Goal: Information Seeking & Learning: Find specific fact

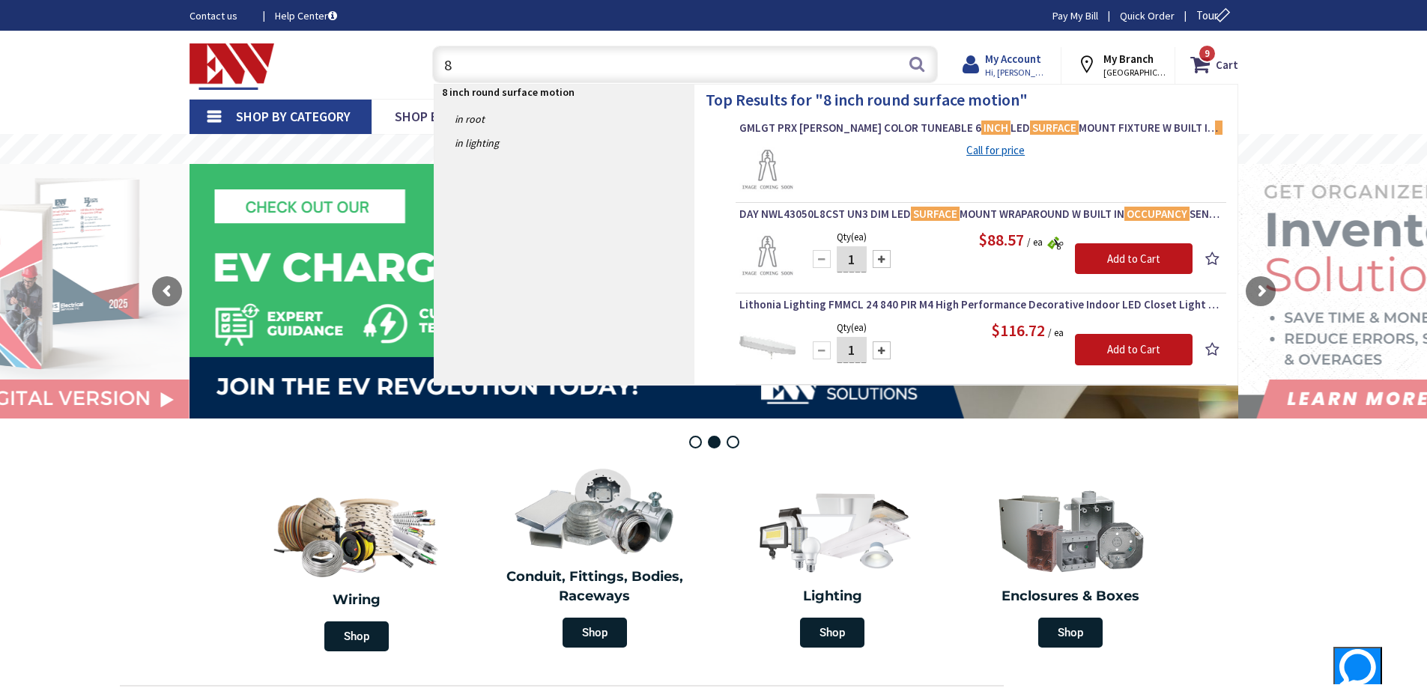
type input "8"
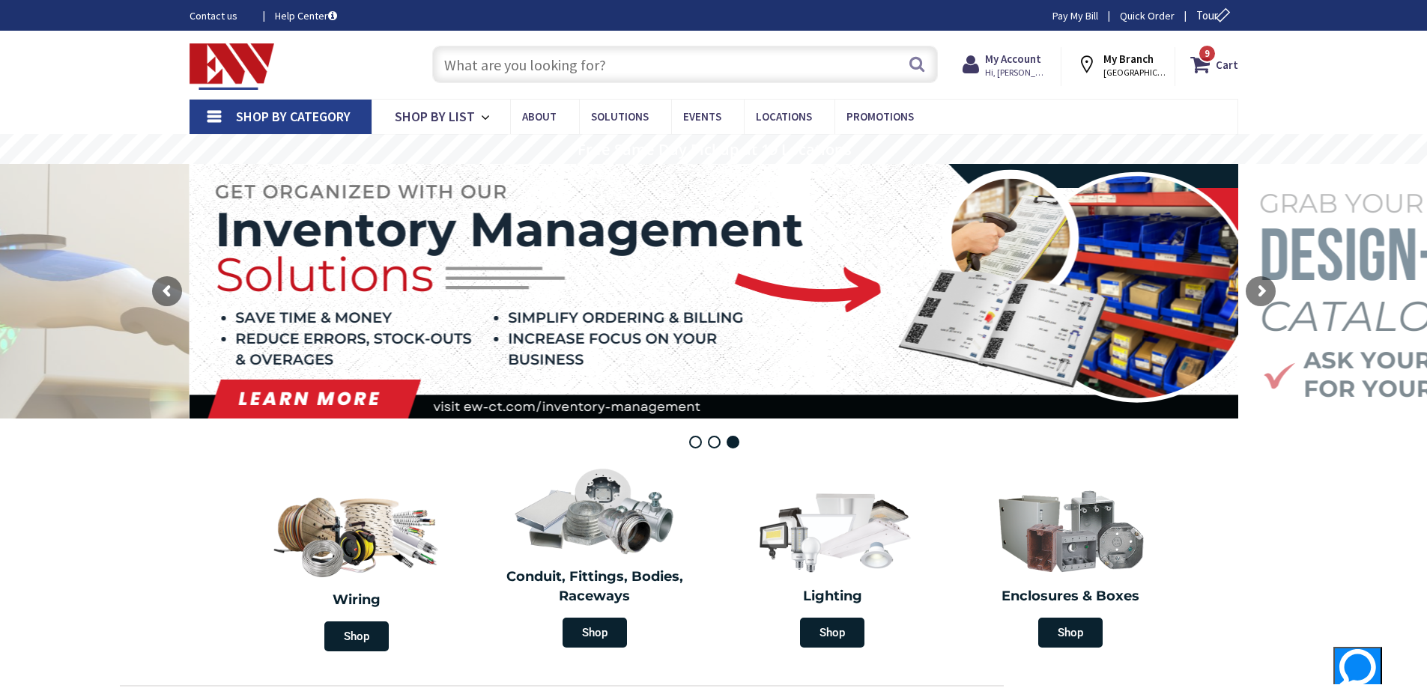
click at [1139, 13] on link "Quick Order" at bounding box center [1147, 15] width 55 height 15
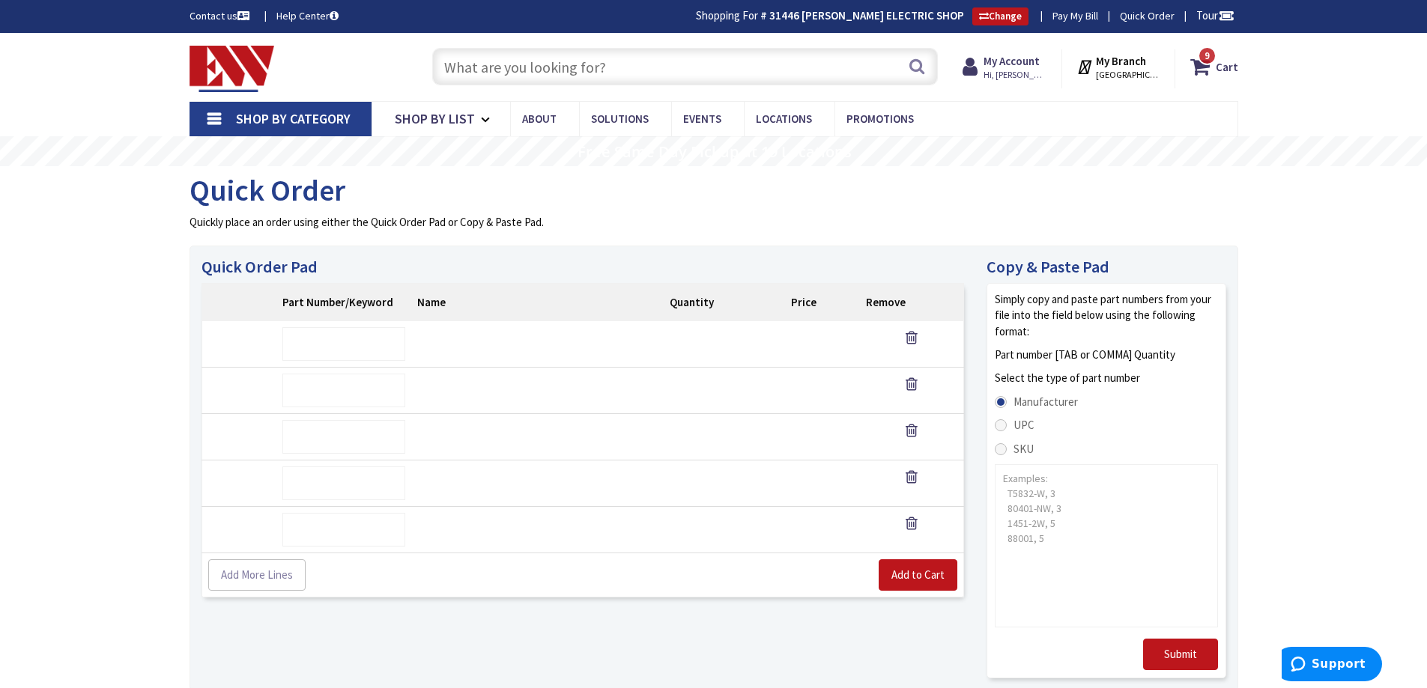
click at [499, 70] on input "text" at bounding box center [685, 66] width 506 height 37
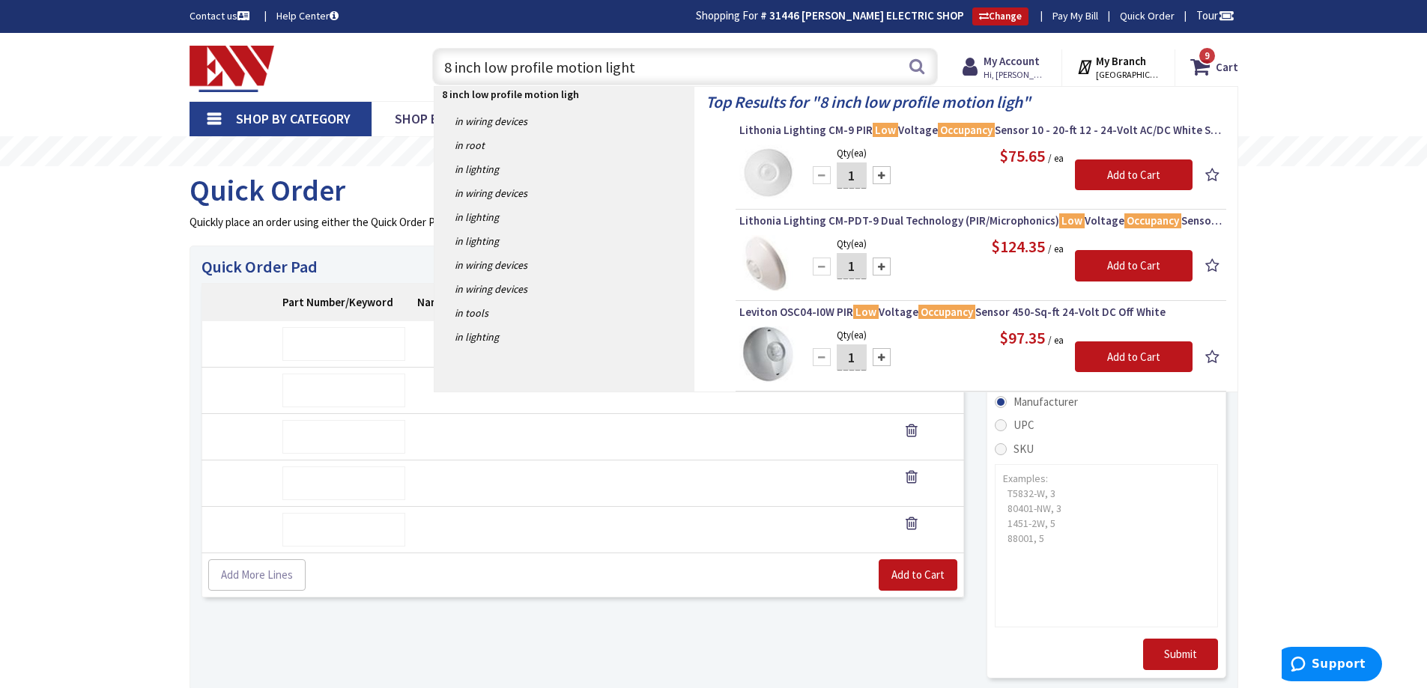
type input "8 inch low profile motion lights"
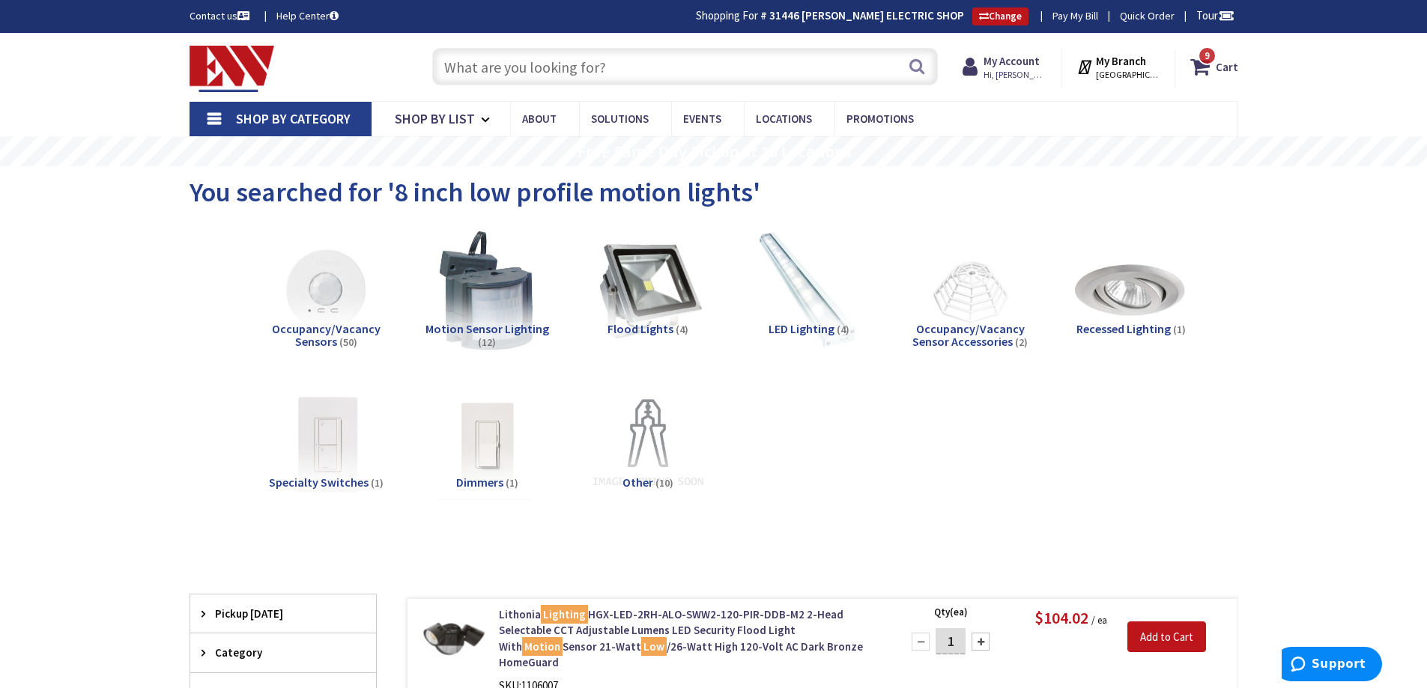
click at [479, 70] on input "text" at bounding box center [685, 66] width 506 height 37
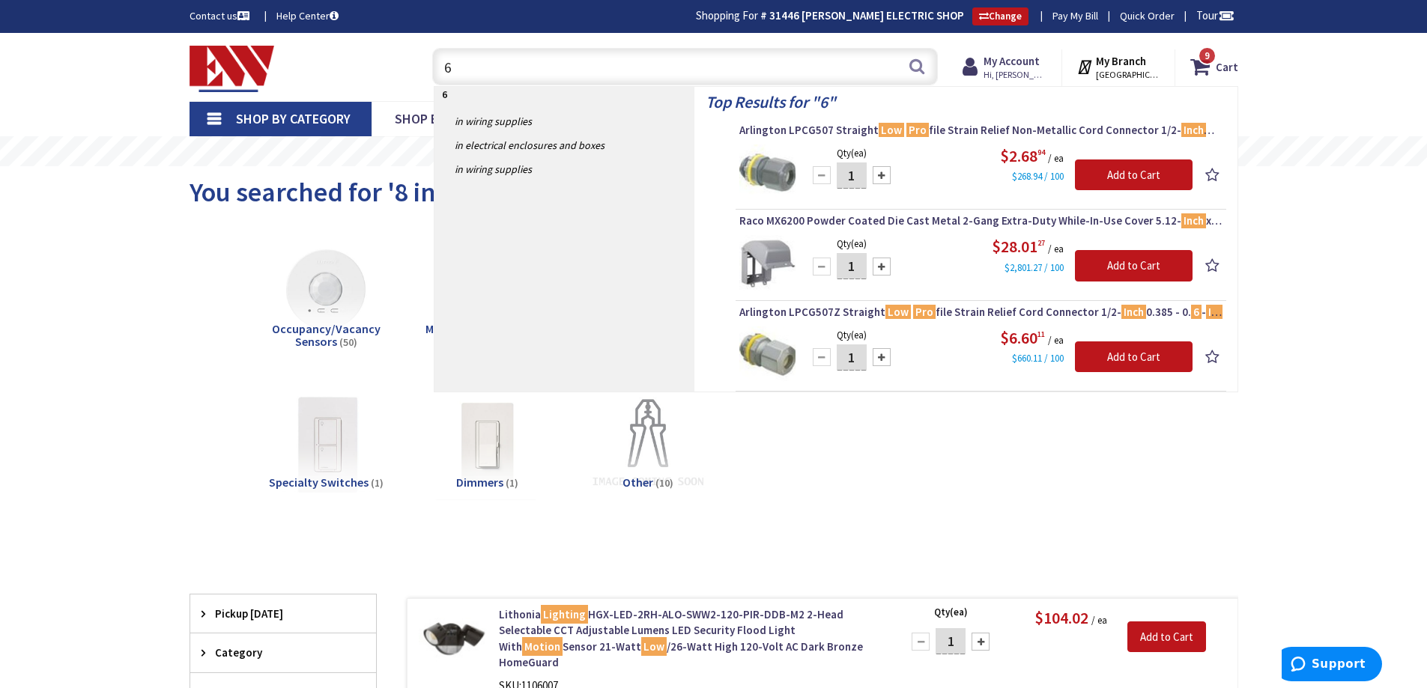
type input "6"
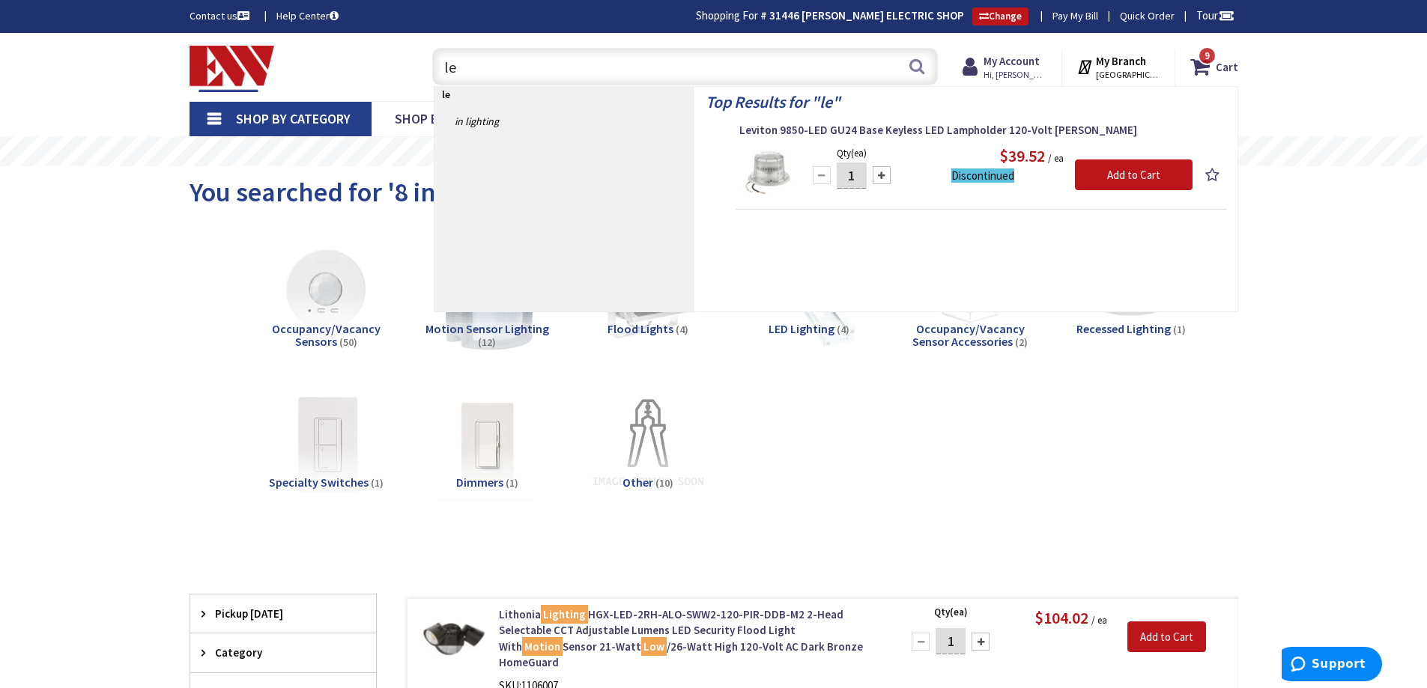
type input "l"
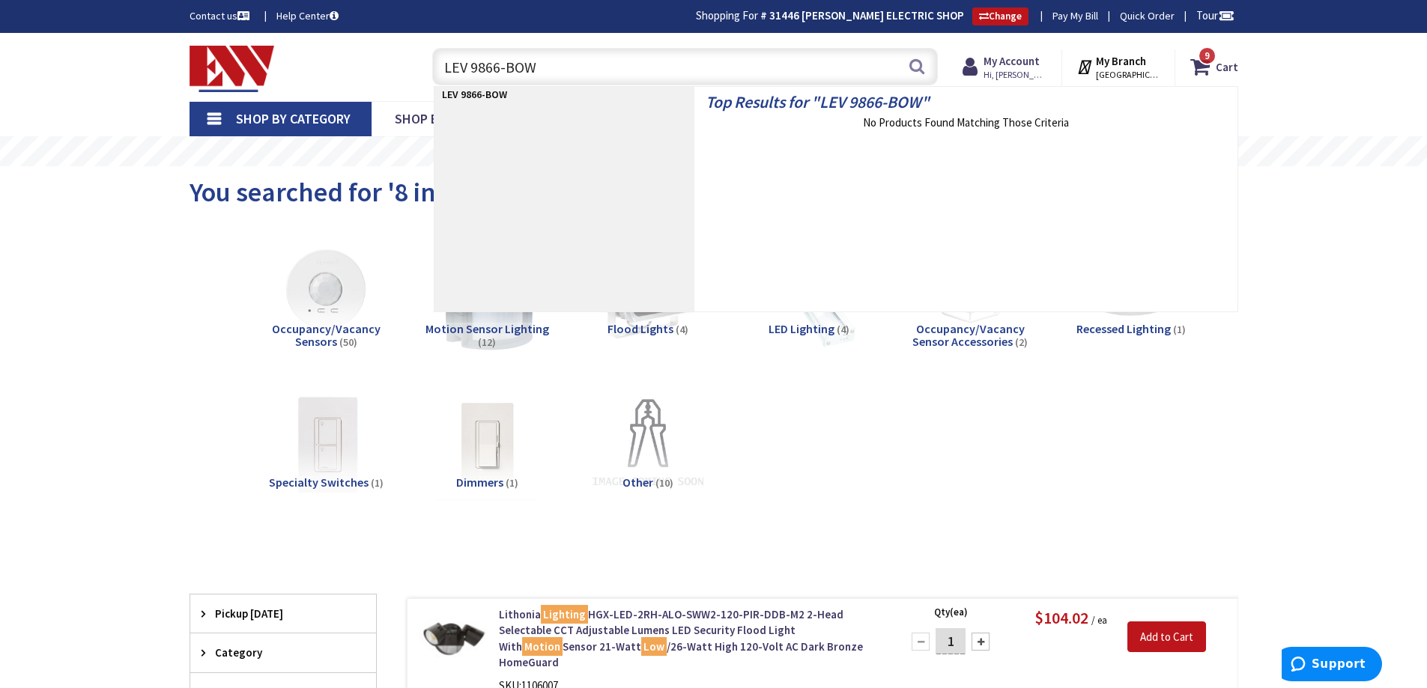
click at [473, 65] on input "LEV 9866-BOW" at bounding box center [685, 66] width 506 height 37
click at [743, 189] on div "Top Results for " 9866-BOW " No Products Found Matching Those Criteria" at bounding box center [965, 199] width 543 height 225
click at [514, 67] on input "9866-BOW" at bounding box center [685, 66] width 506 height 37
click at [598, 61] on input "9866-BOW" at bounding box center [685, 66] width 506 height 37
type input "9"
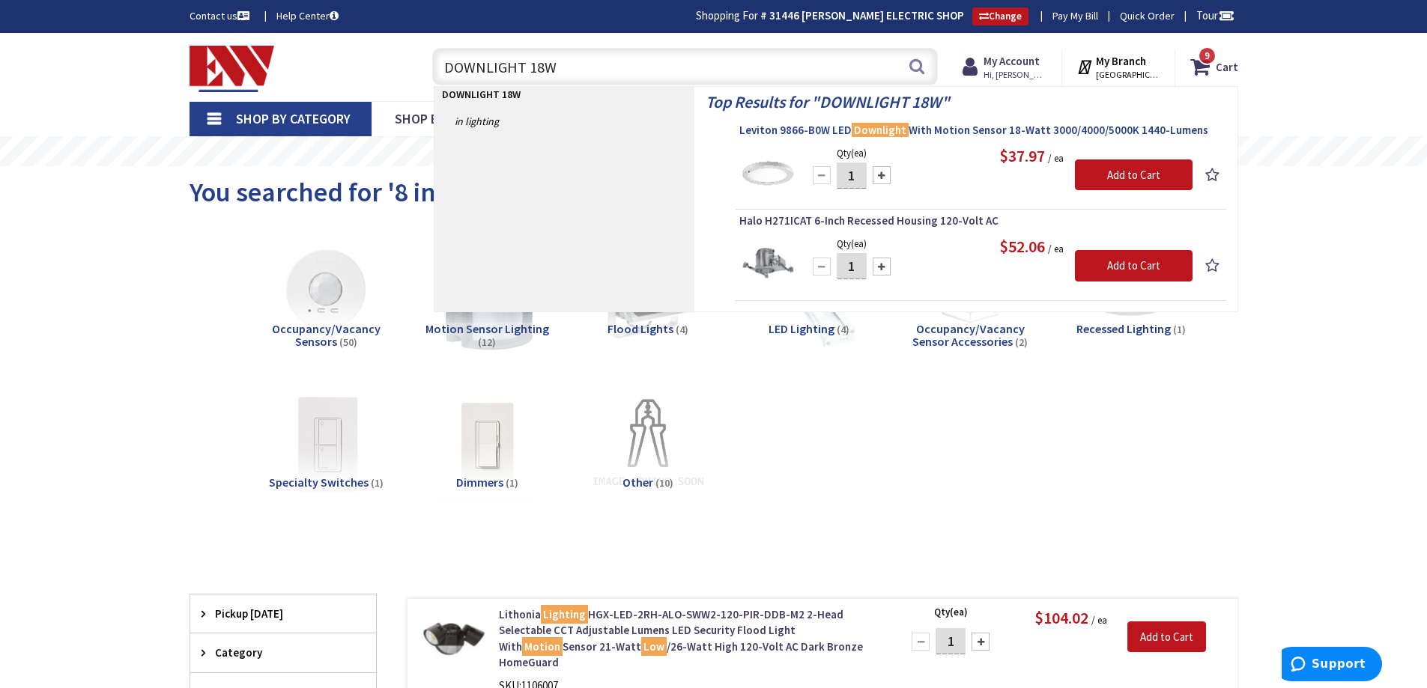
type input "DOWNLIGHT 18W"
click at [822, 130] on span "Leviton 9866-B0W LED Downlight With Motion Sensor 18-Watt 3000/4000/5000K 1440-…" at bounding box center [980, 130] width 483 height 15
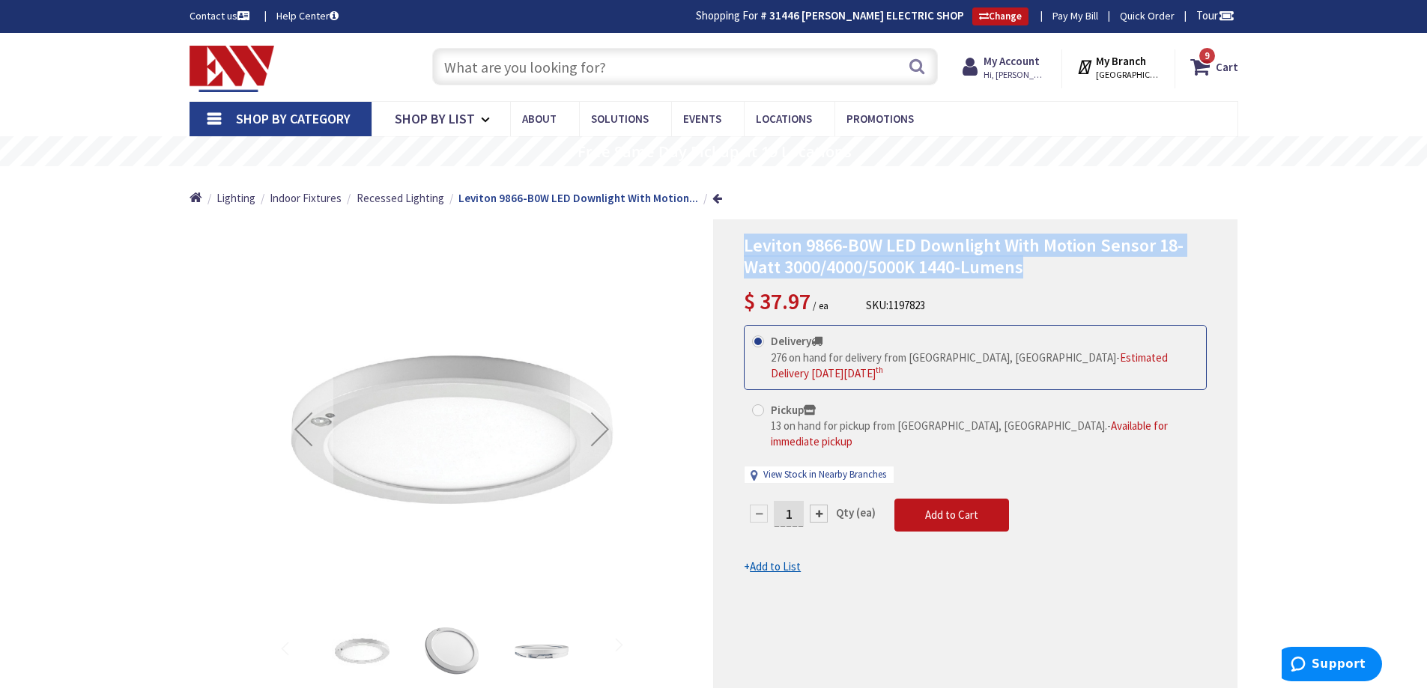
drag, startPoint x: 739, startPoint y: 246, endPoint x: 1144, endPoint y: 268, distance: 405.9
click at [1144, 268] on div "Leviton 9866-B0W LED Downlight With Motion Sensor 18-Watt 3000/4000/5000K 1440-…" at bounding box center [975, 477] width 524 height 516
copy span "Leviton 9866-B0W LED Downlight With Motion Sensor 18-Watt 3000/4000/5000K 1440-…"
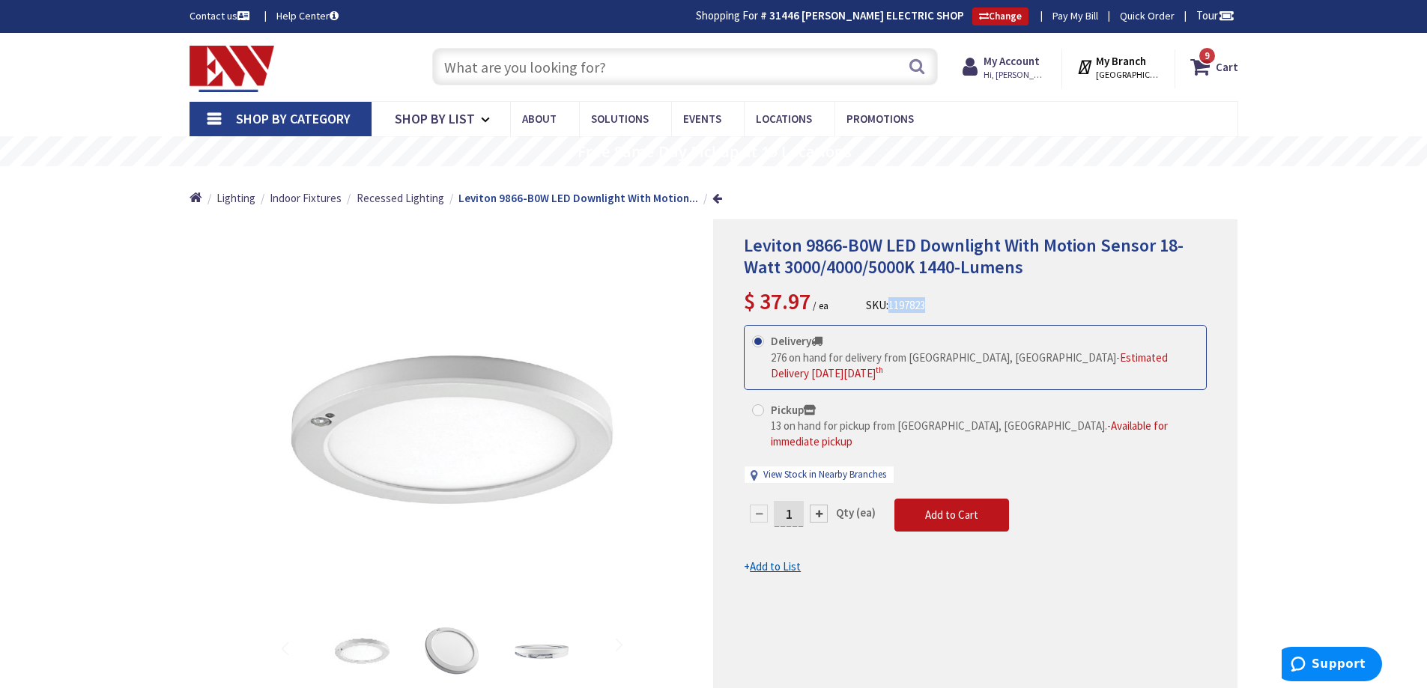
drag, startPoint x: 893, startPoint y: 302, endPoint x: 946, endPoint y: 309, distance: 53.6
click at [946, 309] on div "Leviton 9866-B0W LED Downlight With Motion Sensor 18-Watt 3000/4000/5000K 1440-…" at bounding box center [975, 276] width 463 height 82
copy span "1197823"
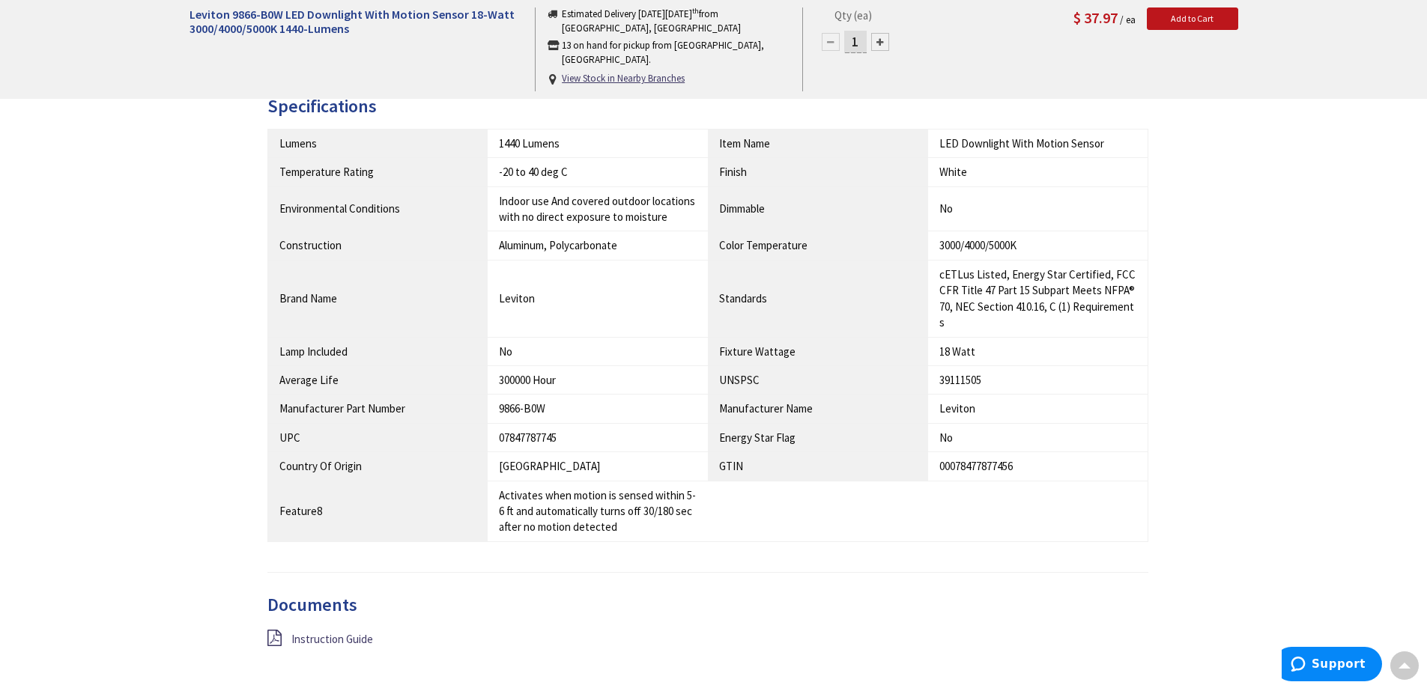
scroll to position [824, 0]
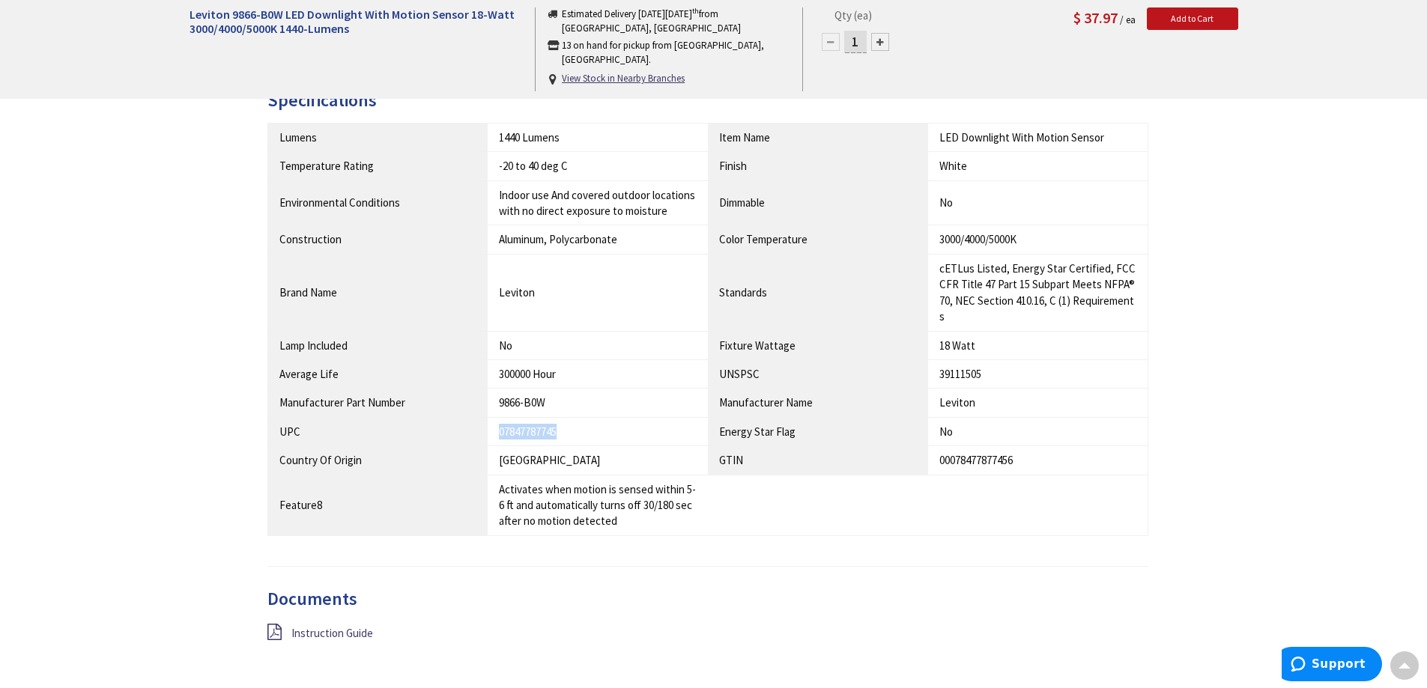
drag, startPoint x: 498, startPoint y: 416, endPoint x: 568, endPoint y: 419, distance: 69.7
click at [568, 419] on td "07847787745" at bounding box center [598, 431] width 220 height 28
copy div "07847787745"
drag, startPoint x: 488, startPoint y: 390, endPoint x: 564, endPoint y: 393, distance: 75.7
click at [564, 393] on td "9866-B0W" at bounding box center [598, 403] width 220 height 28
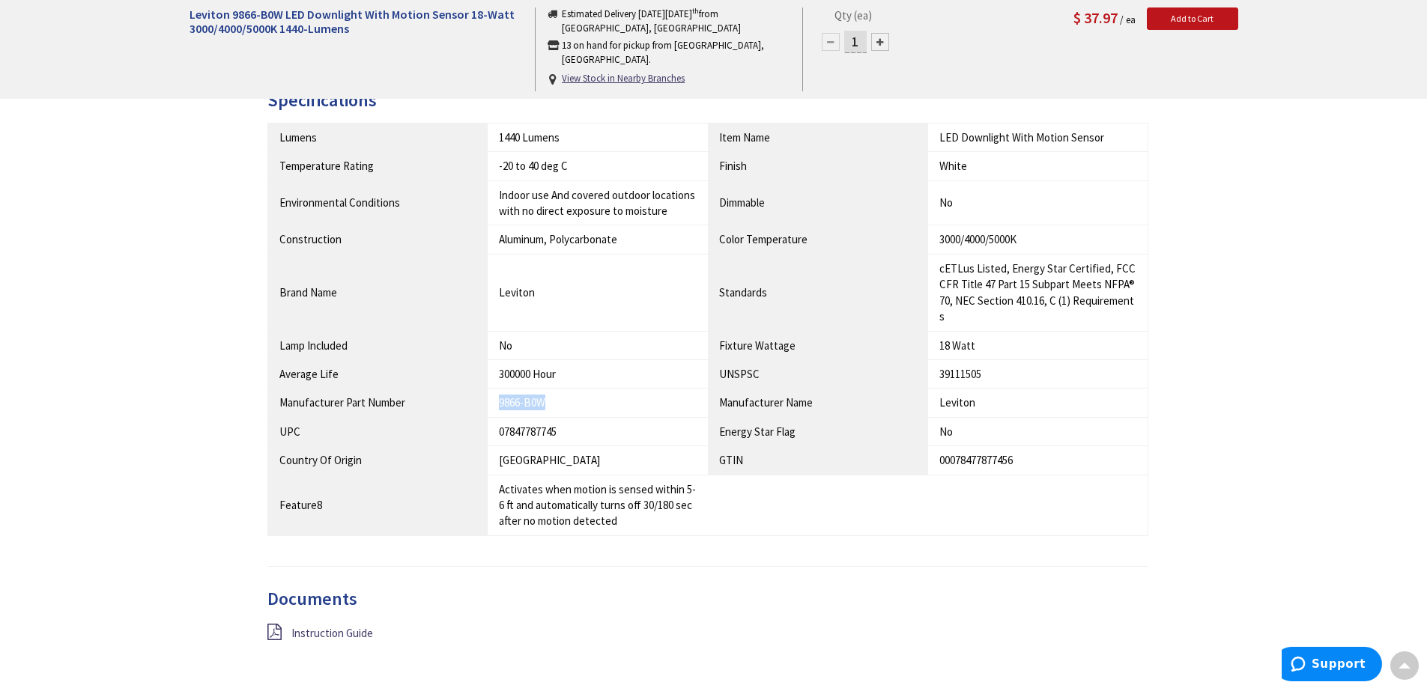
copy div "9866-B0W"
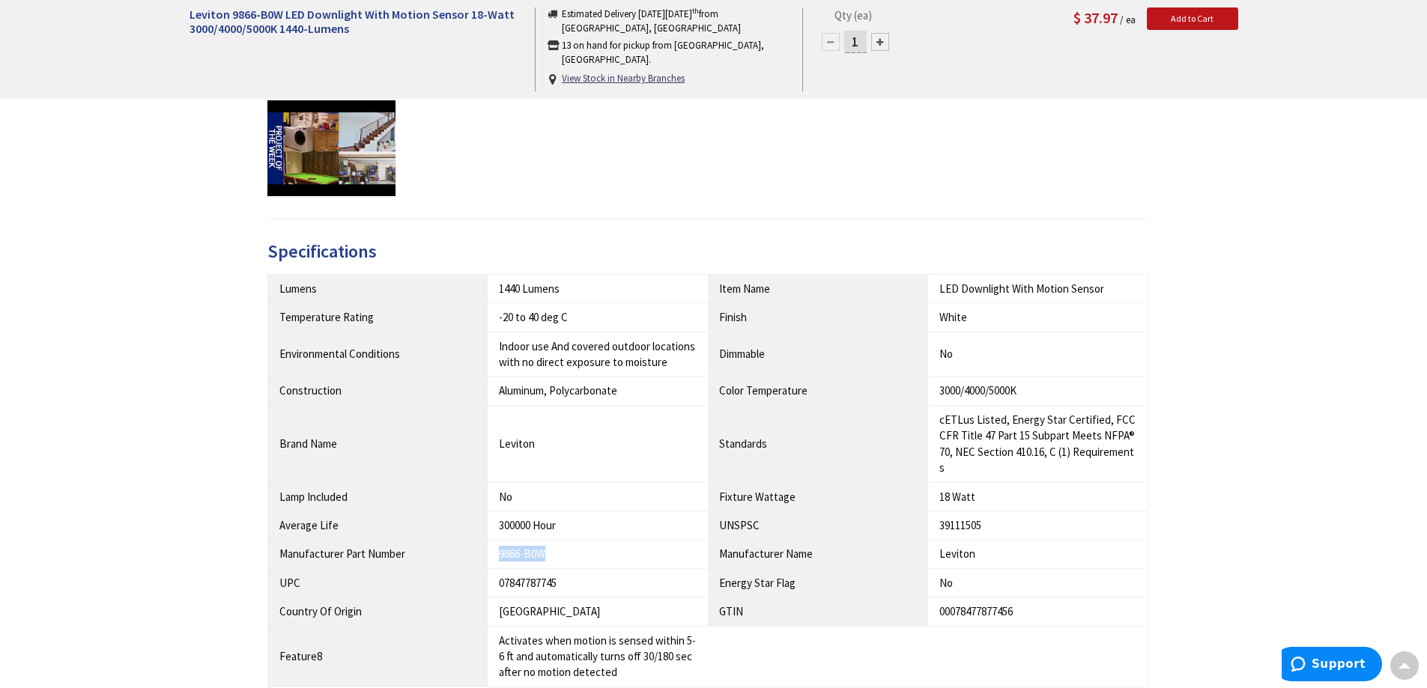
scroll to position [749, 0]
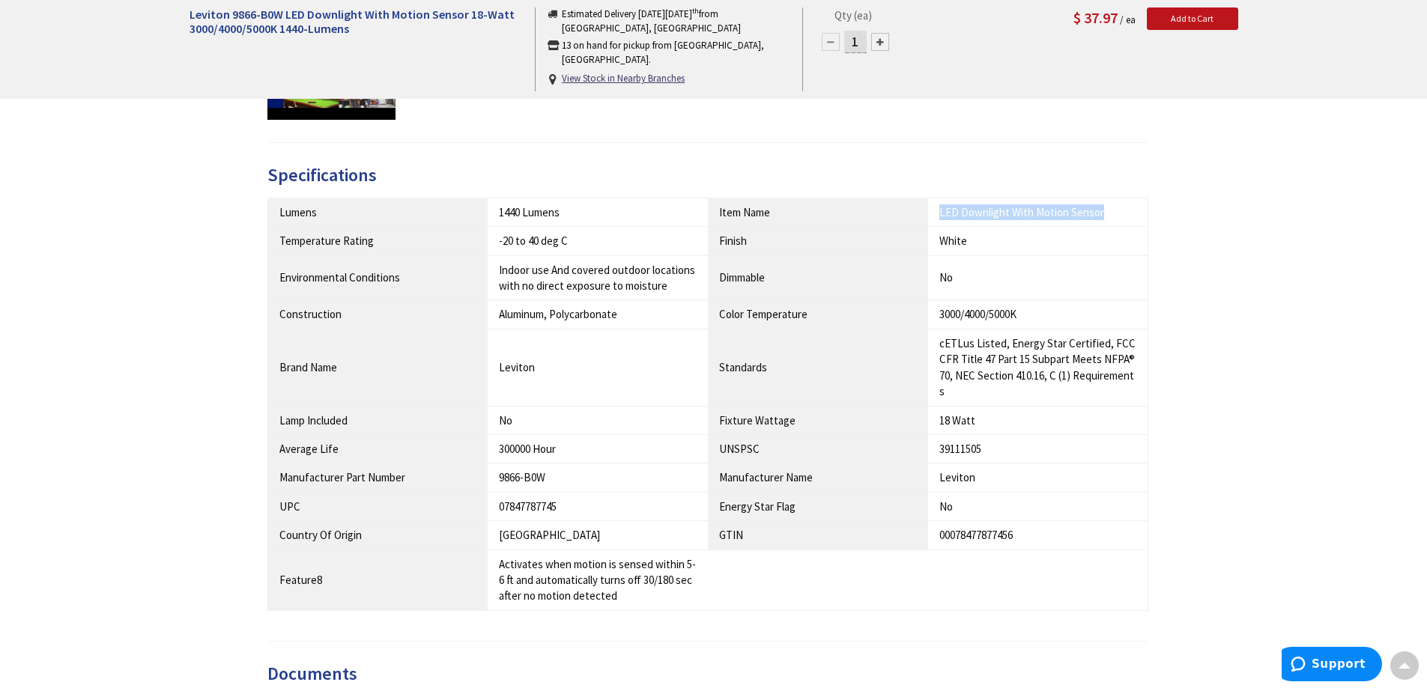
drag, startPoint x: 939, startPoint y: 213, endPoint x: 1106, endPoint y: 209, distance: 167.1
click at [1106, 209] on div "LED Downlight With Motion Sensor" at bounding box center [1037, 212] width 197 height 16
copy div "LED Downlight With Motion Sensor"
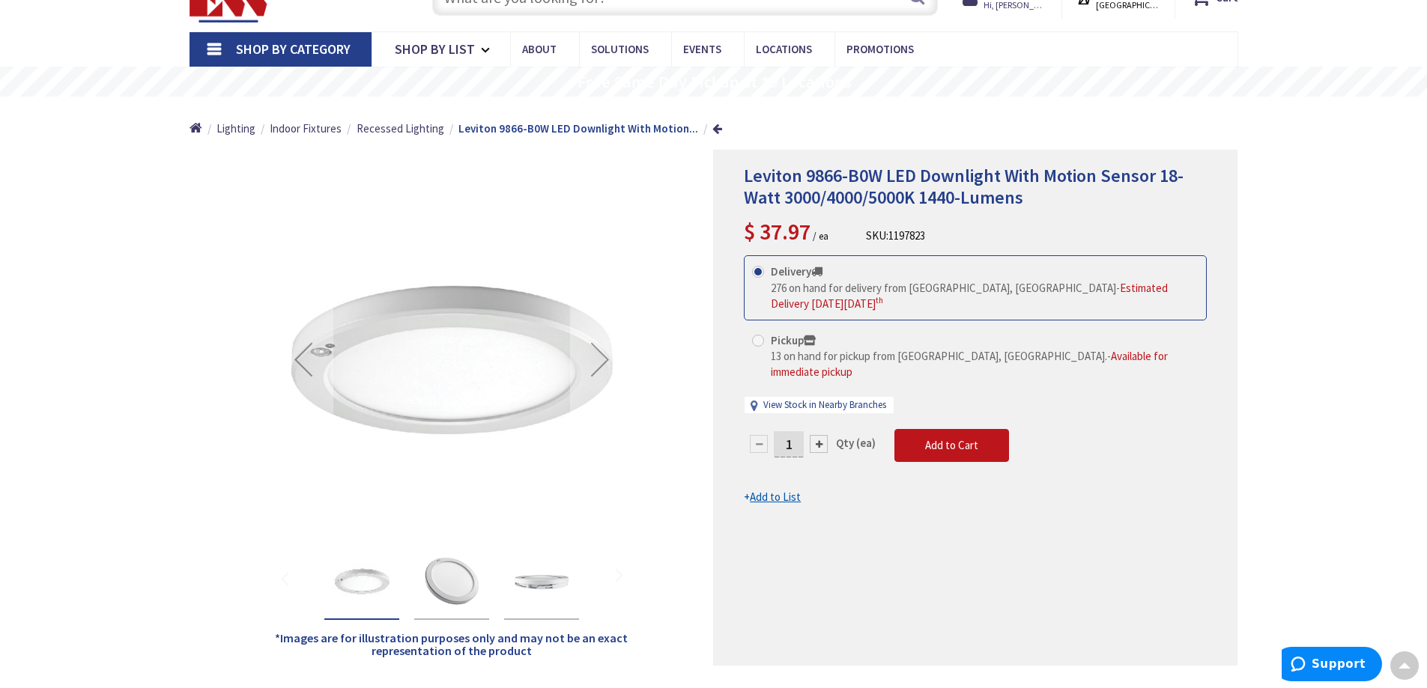
scroll to position [0, 0]
